Goal: Task Accomplishment & Management: Use online tool/utility

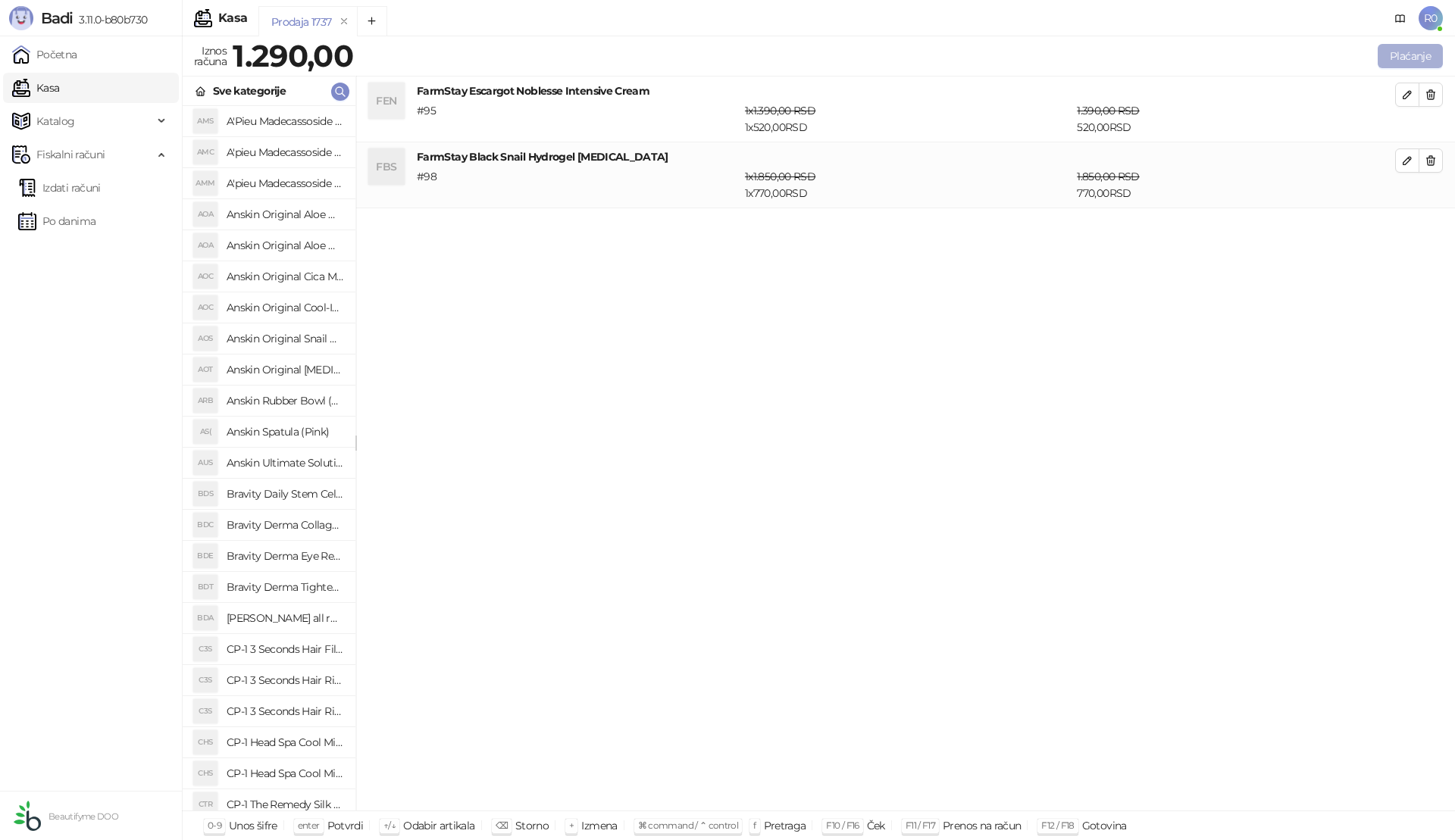
click at [1394, 53] on button "Plaćanje" at bounding box center [1410, 55] width 65 height 24
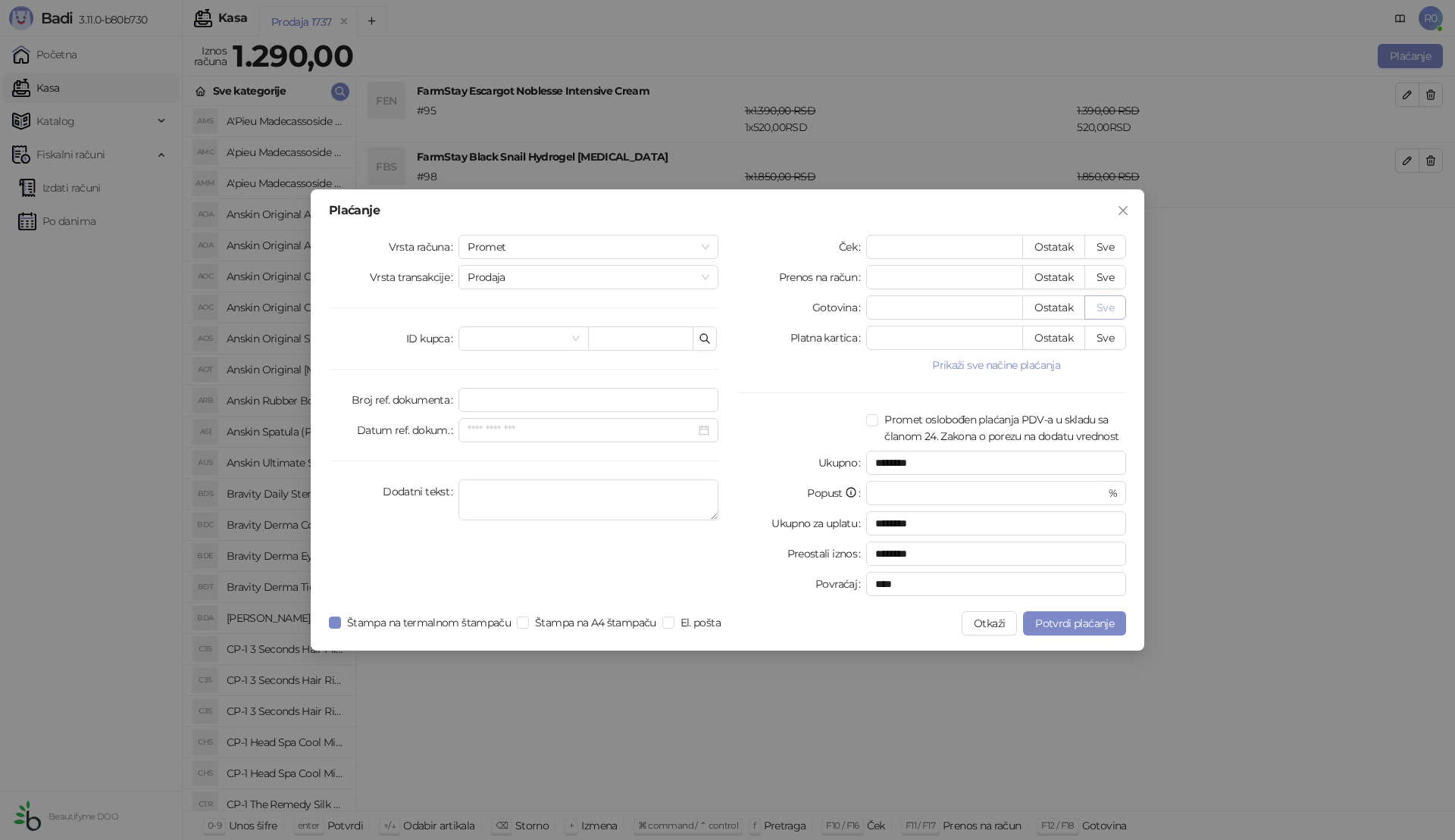
click at [1101, 308] on button "Sve" at bounding box center [1105, 307] width 42 height 24
type input "****"
click at [1083, 627] on span "Potvrdi plaćanje" at bounding box center [1075, 623] width 79 height 14
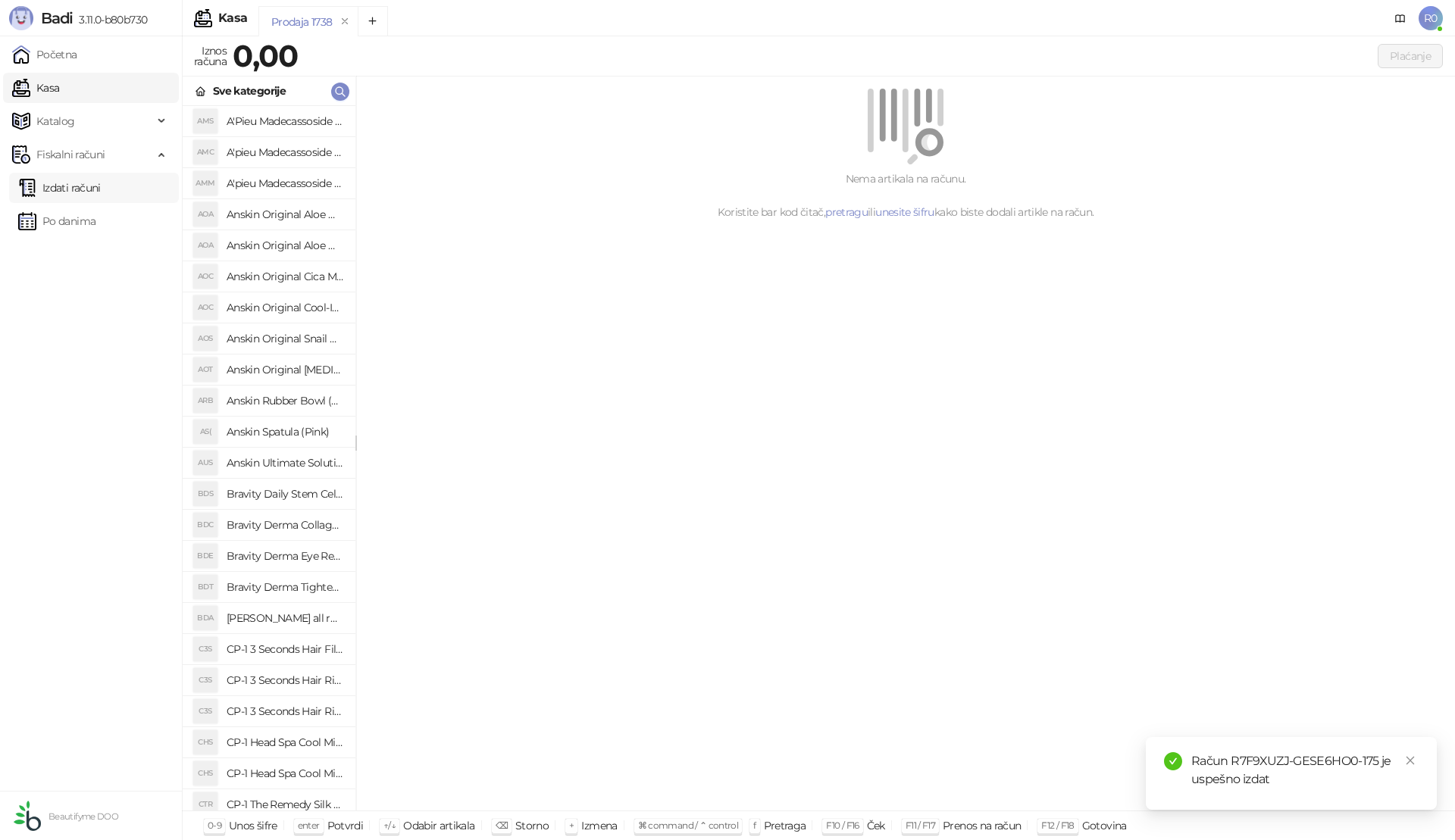
click at [71, 192] on link "Izdati računi" at bounding box center [59, 188] width 83 height 30
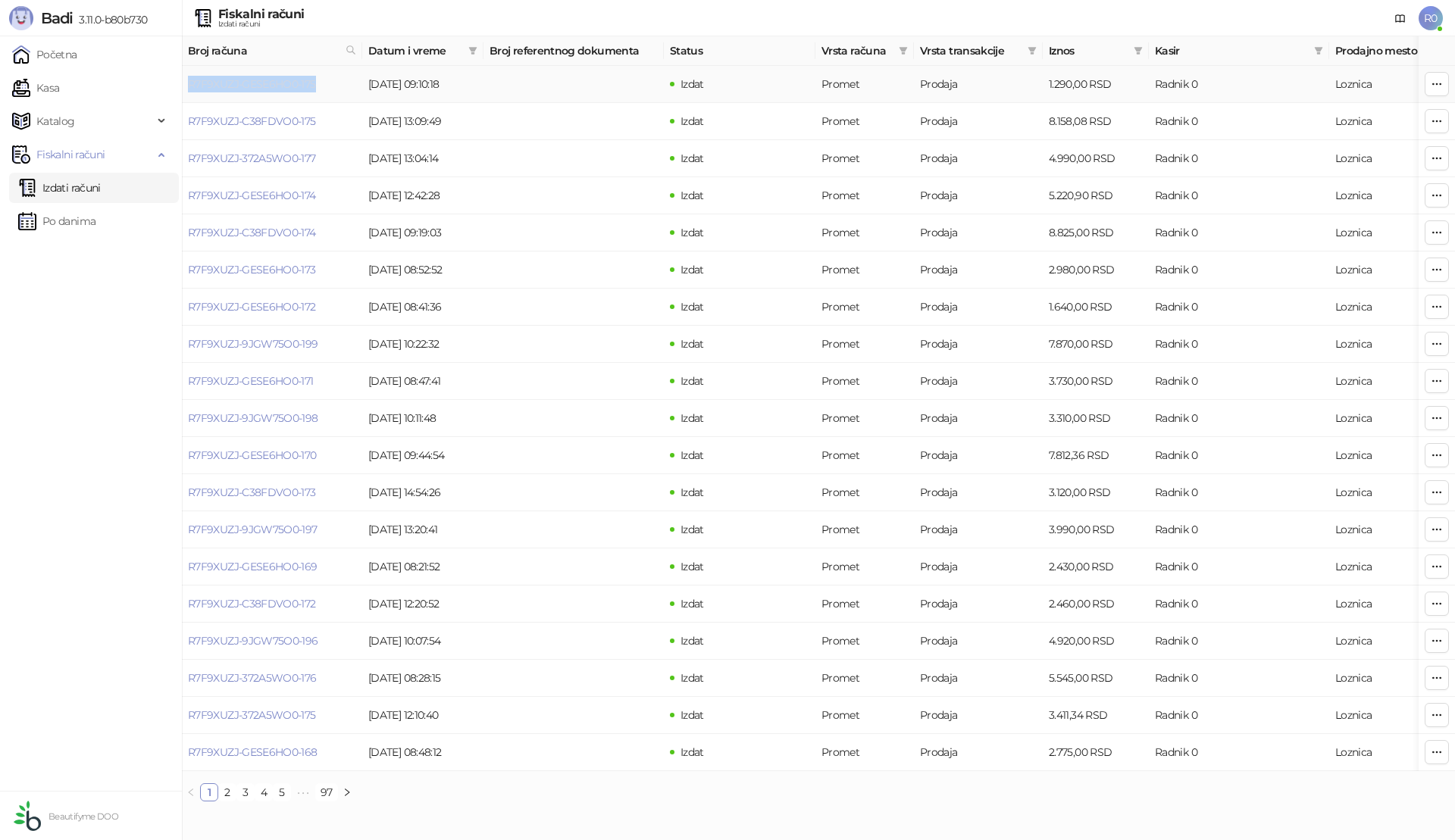
drag, startPoint x: 320, startPoint y: 84, endPoint x: 189, endPoint y: 88, distance: 131.1
click at [189, 88] on td "R7F9XUZJ-GESE6HO0-175" at bounding box center [271, 85] width 180 height 37
copy link "R7F9XUZJ-GESE6HO0-175"
click at [59, 88] on link "Kasa" at bounding box center [35, 88] width 47 height 30
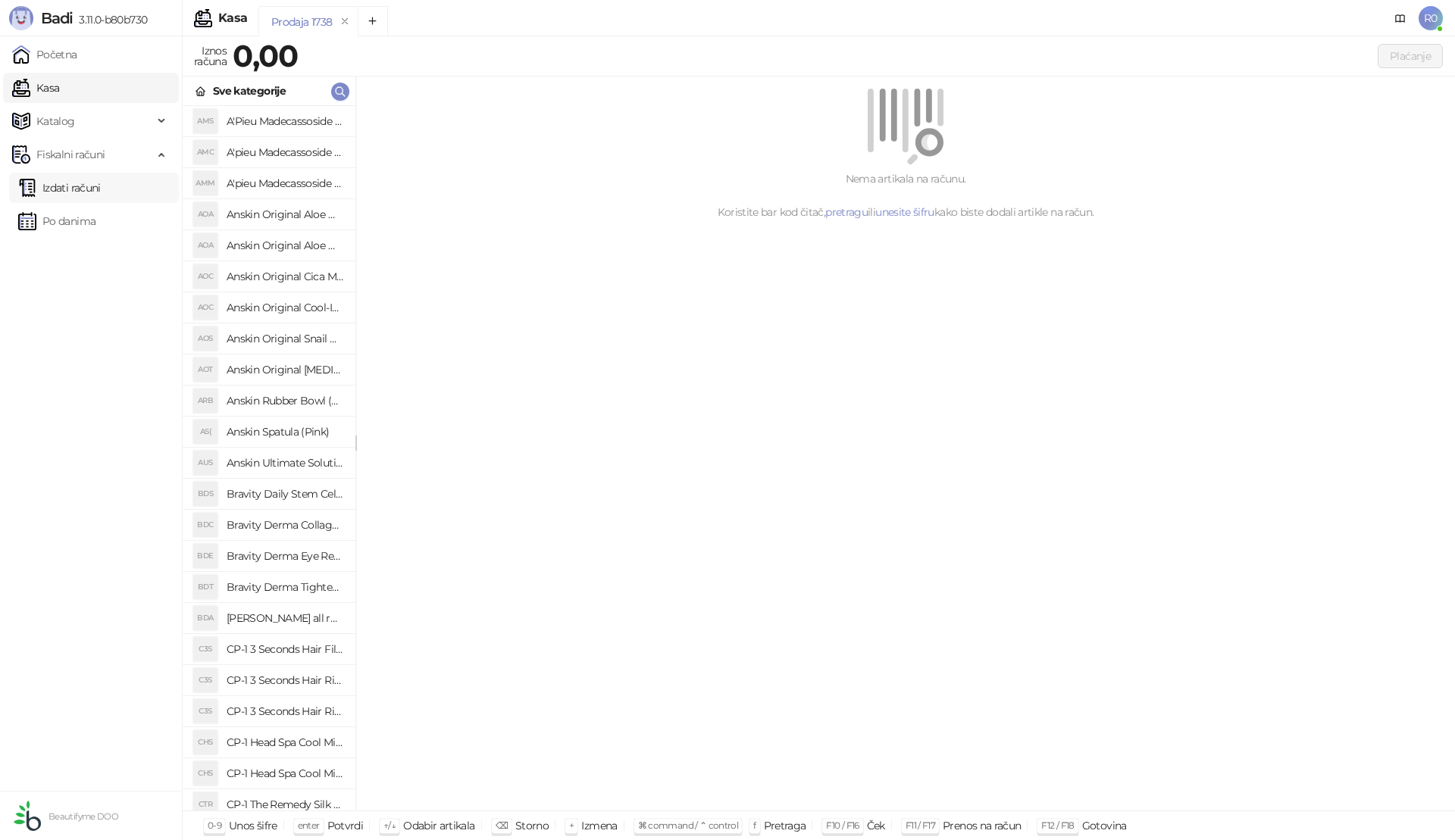
click at [67, 183] on link "Izdati računi" at bounding box center [59, 188] width 83 height 30
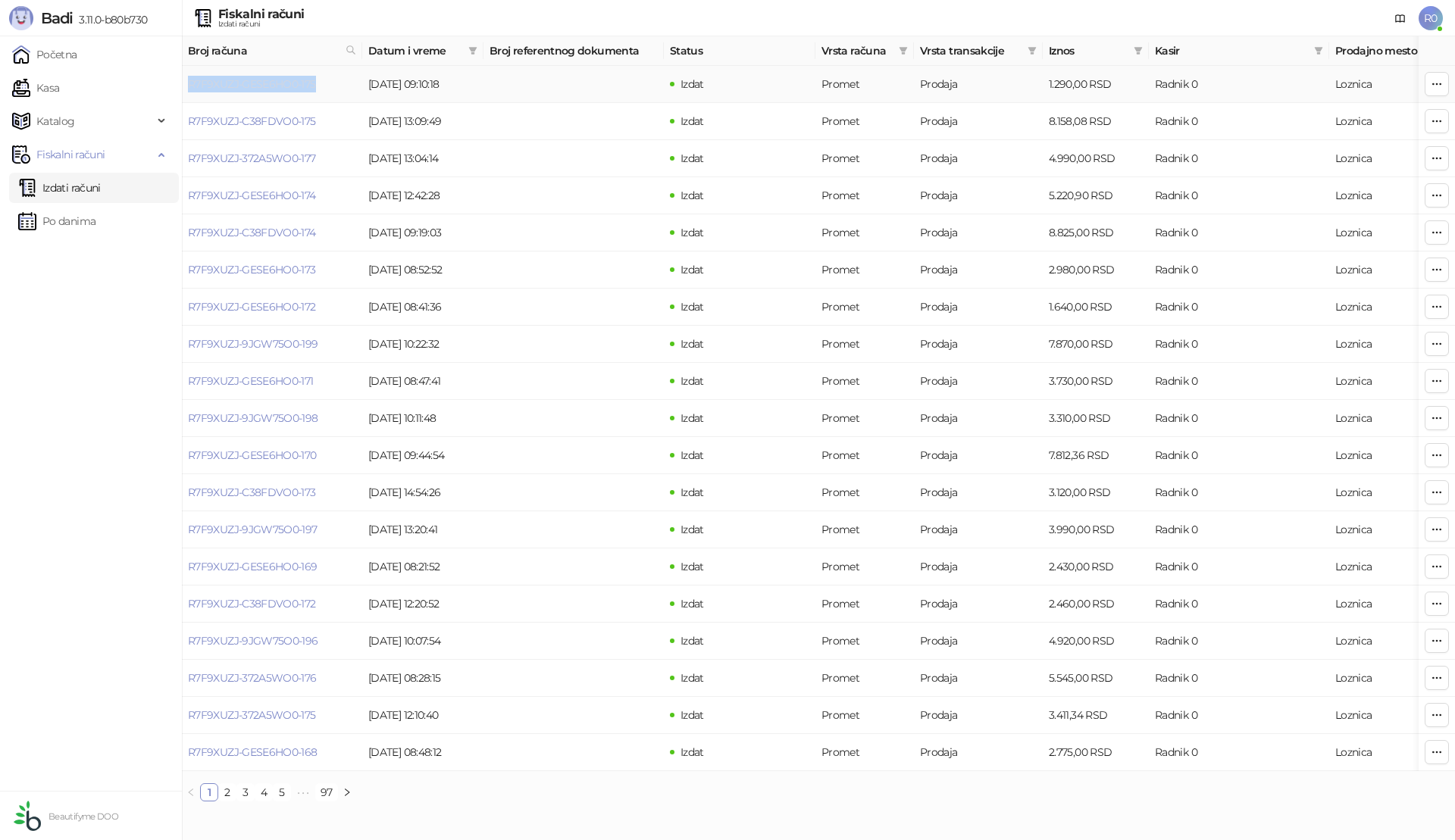
drag, startPoint x: 335, startPoint y: 78, endPoint x: 191, endPoint y: 86, distance: 144.2
click at [191, 86] on td "R7F9XUZJ-GESE6HO0-175" at bounding box center [271, 85] width 180 height 37
copy link "R7F9XUZJ-GESE6HO0-175"
click at [256, 85] on link "R7F9XUZJ-GESE6HO0-175" at bounding box center [252, 84] width 128 height 14
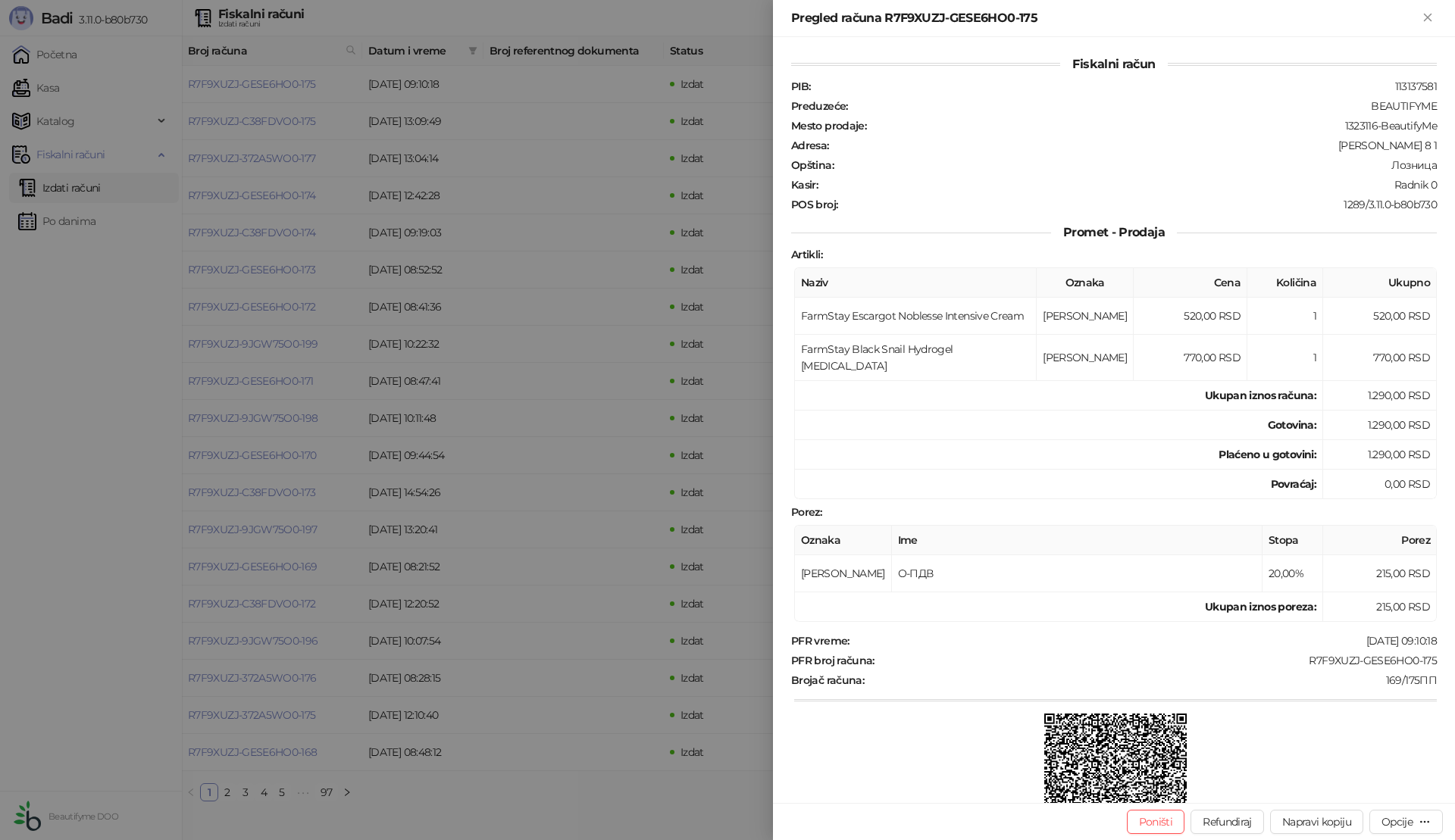
click at [88, 554] on div at bounding box center [728, 420] width 1455 height 840
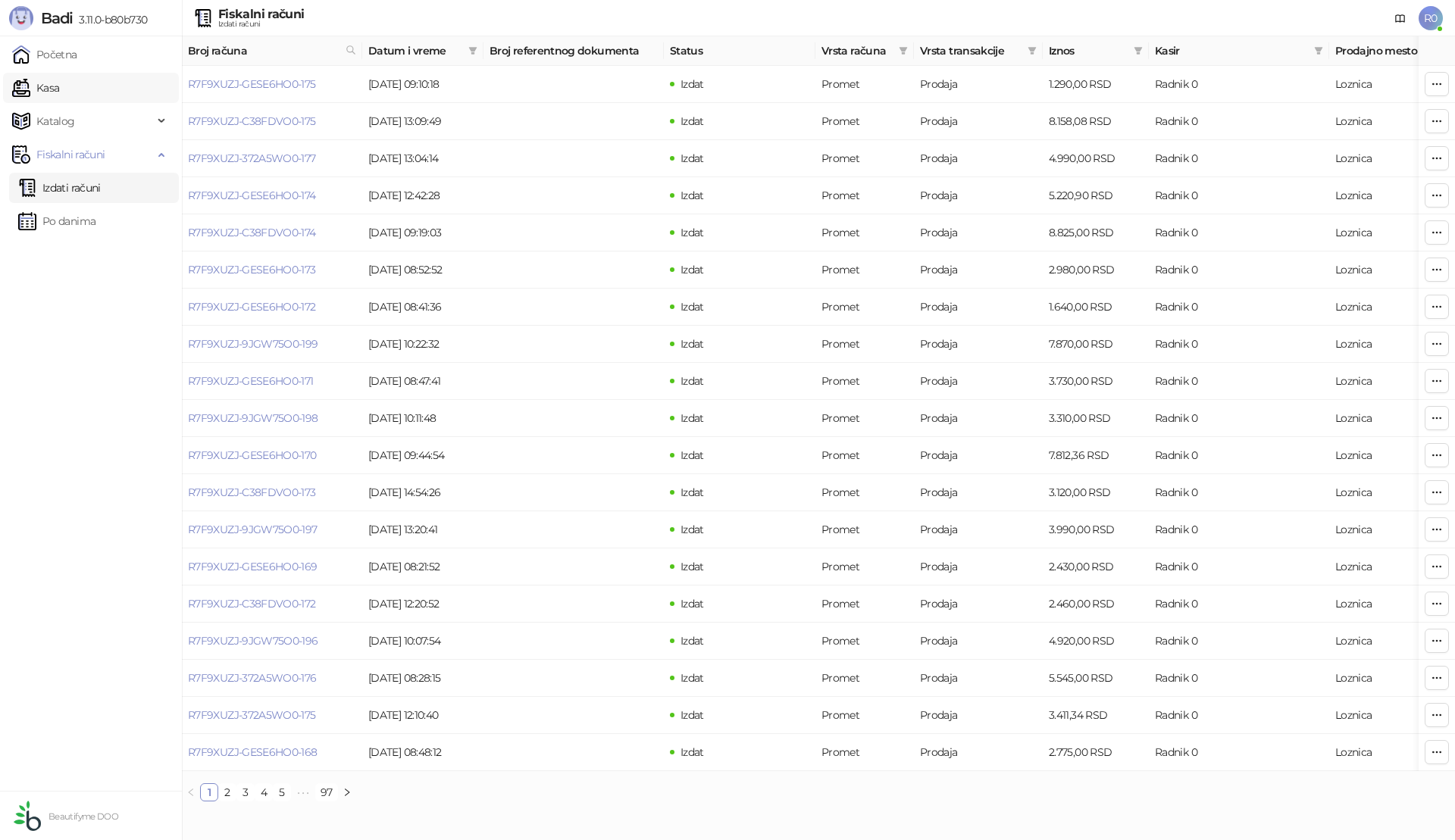
click at [47, 93] on link "Kasa" at bounding box center [35, 88] width 47 height 30
